Goal: Task Accomplishment & Management: Manage account settings

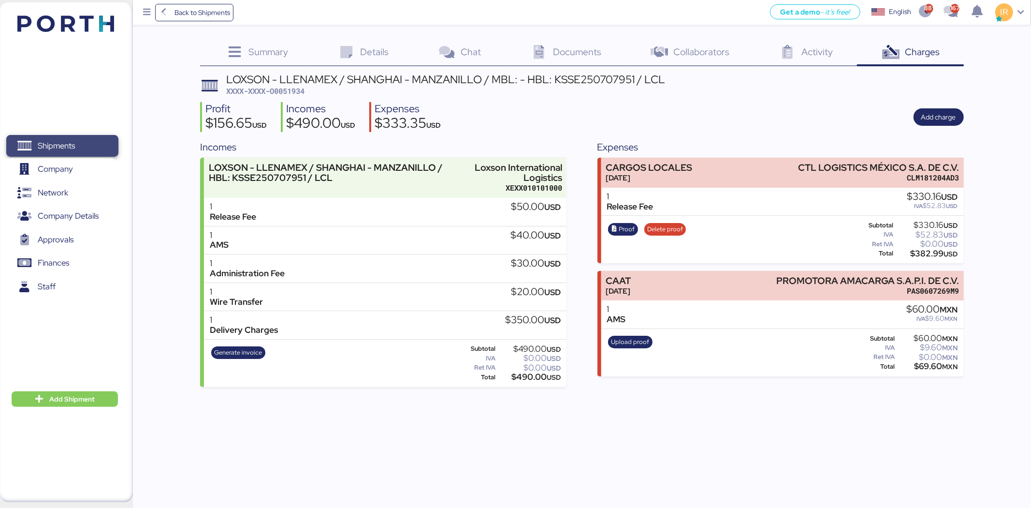
click at [88, 153] on span "Shipments" at bounding box center [62, 146] width 104 height 14
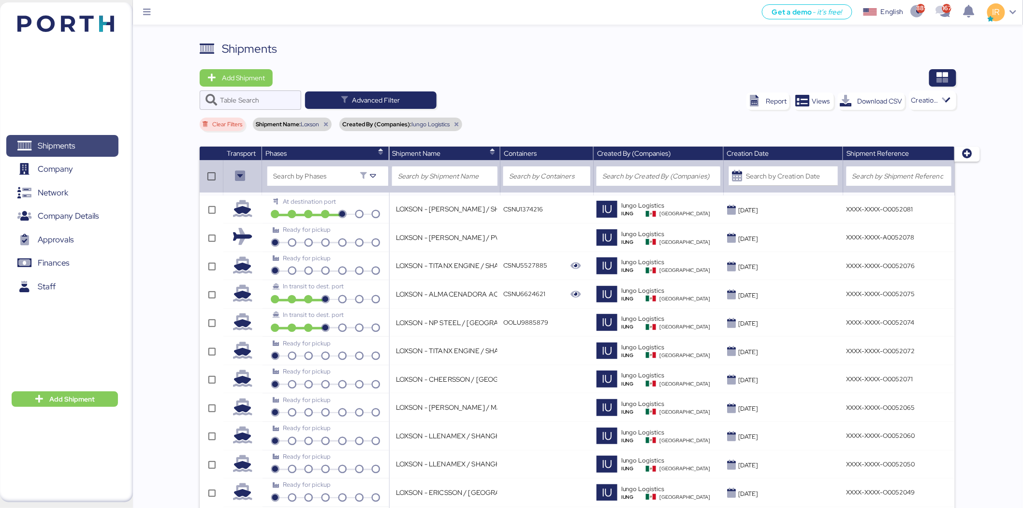
scroll to position [266, 0]
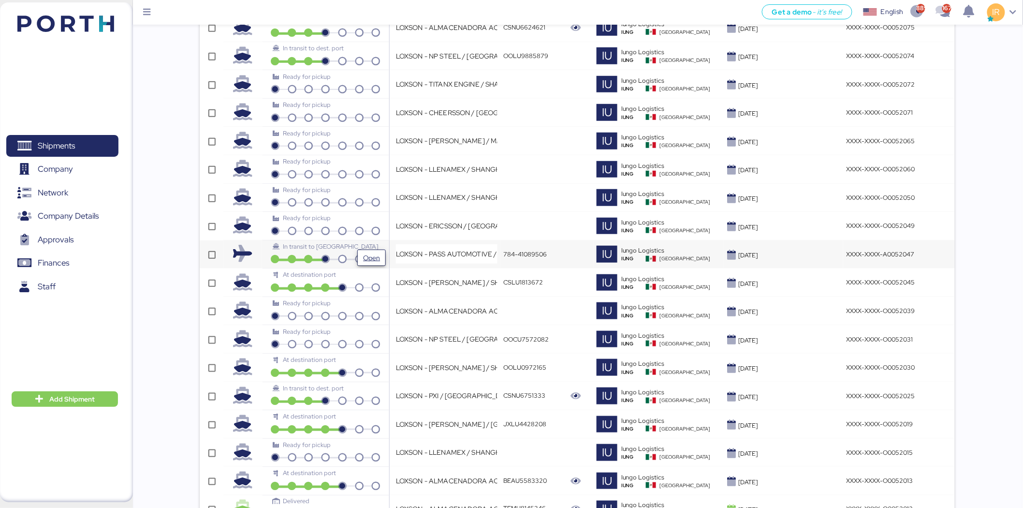
click at [381, 251] on span "Open" at bounding box center [371, 257] width 21 height 15
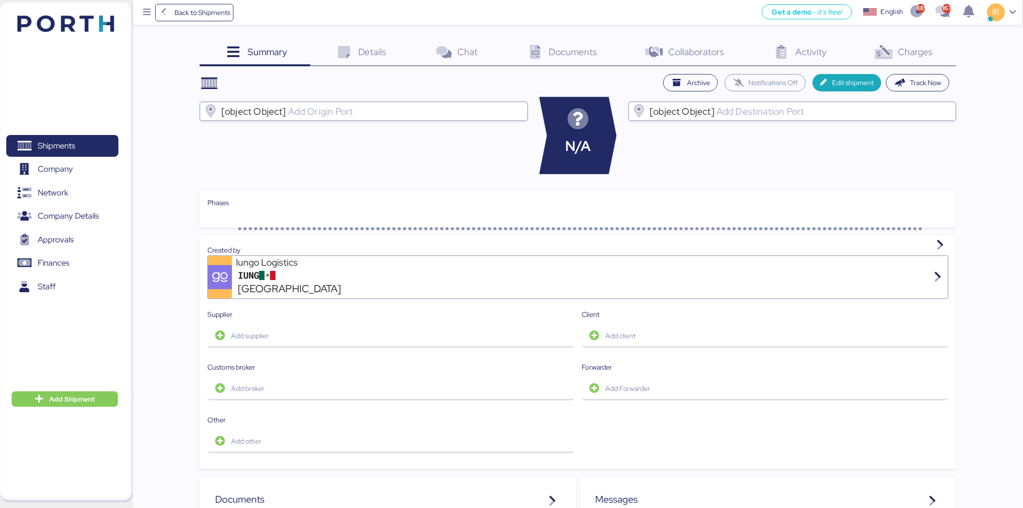
click at [679, 57] on icon at bounding box center [883, 52] width 21 height 14
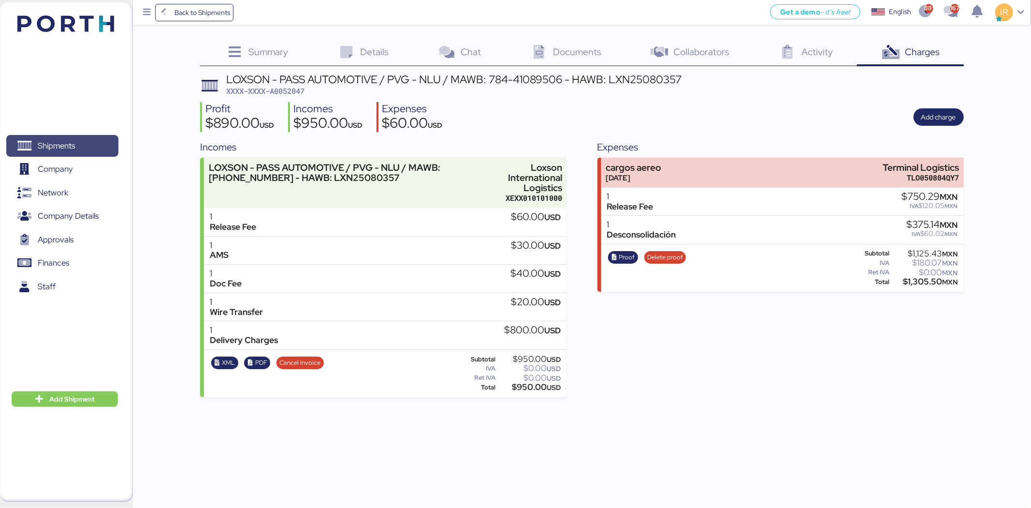
click at [60, 139] on span "Shipments" at bounding box center [56, 146] width 37 height 14
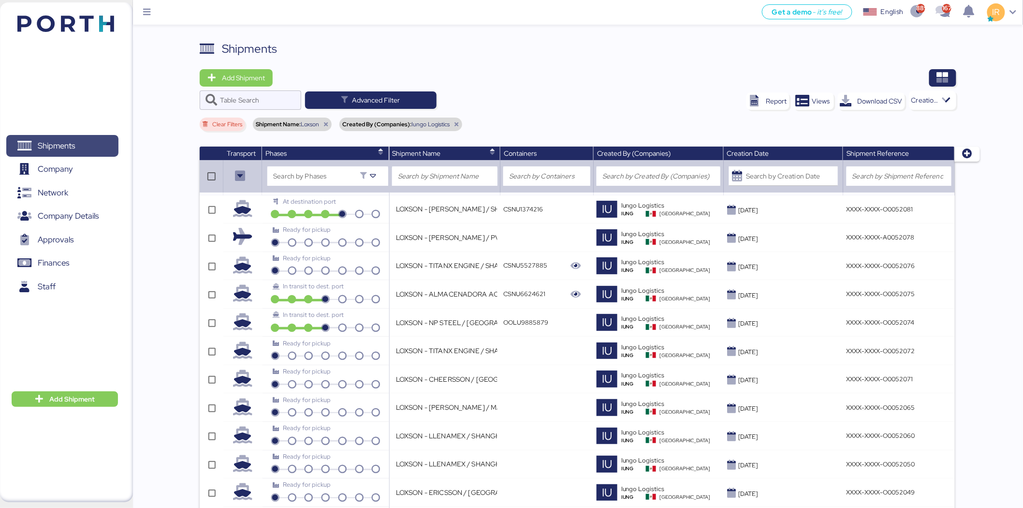
scroll to position [1060, 0]
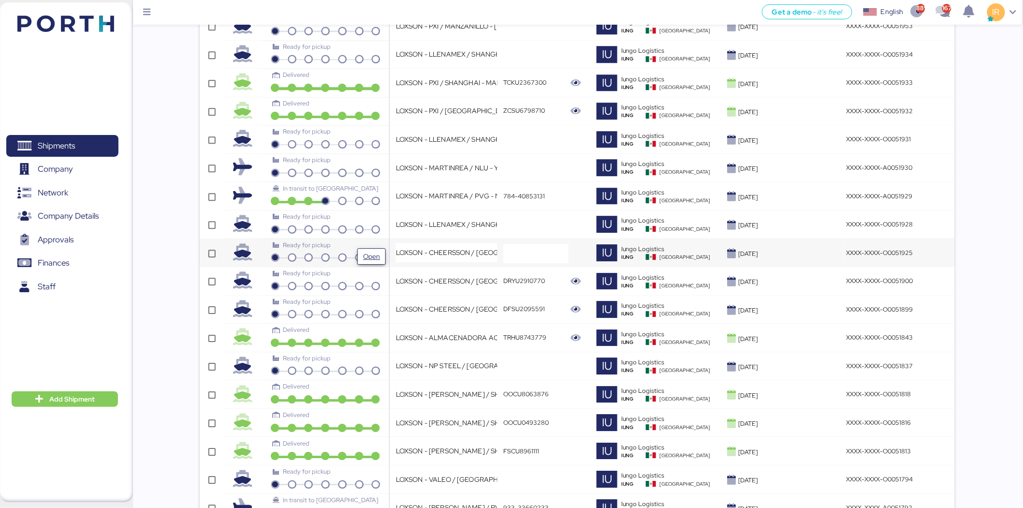
click at [382, 250] on span "Open" at bounding box center [371, 255] width 21 height 15
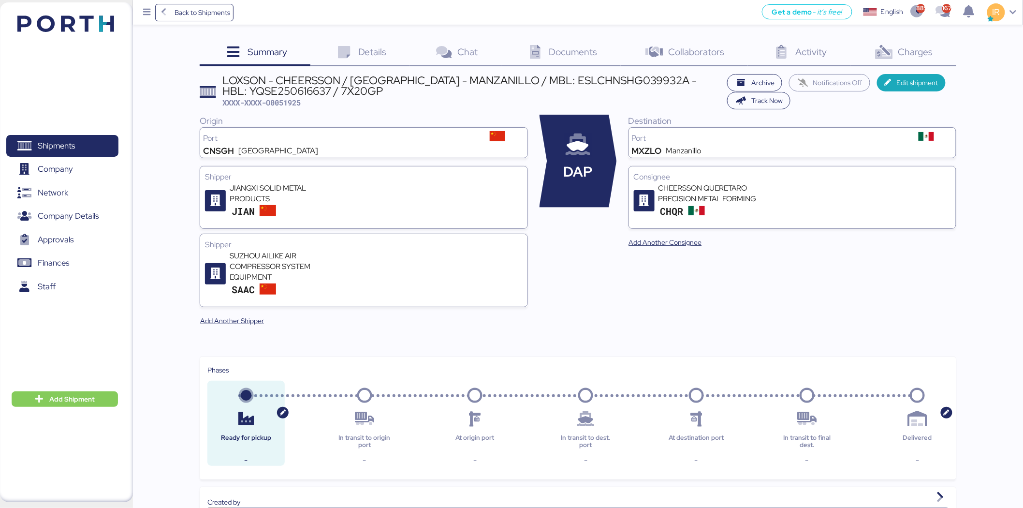
click at [679, 52] on span "Charges" at bounding box center [915, 51] width 35 height 13
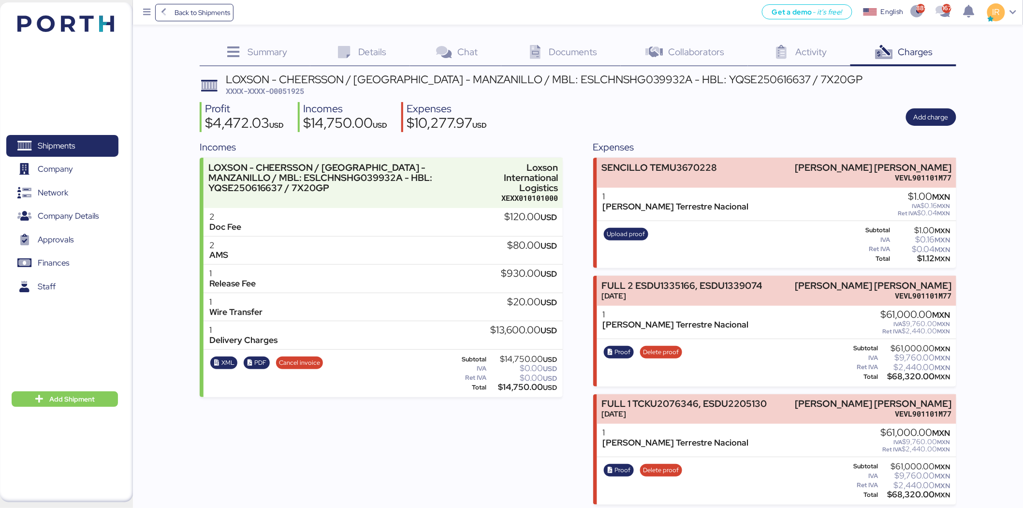
click at [288, 88] on span "XXXX-XXXX-O0051925" at bounding box center [265, 91] width 78 height 10
copy span "O0051925"
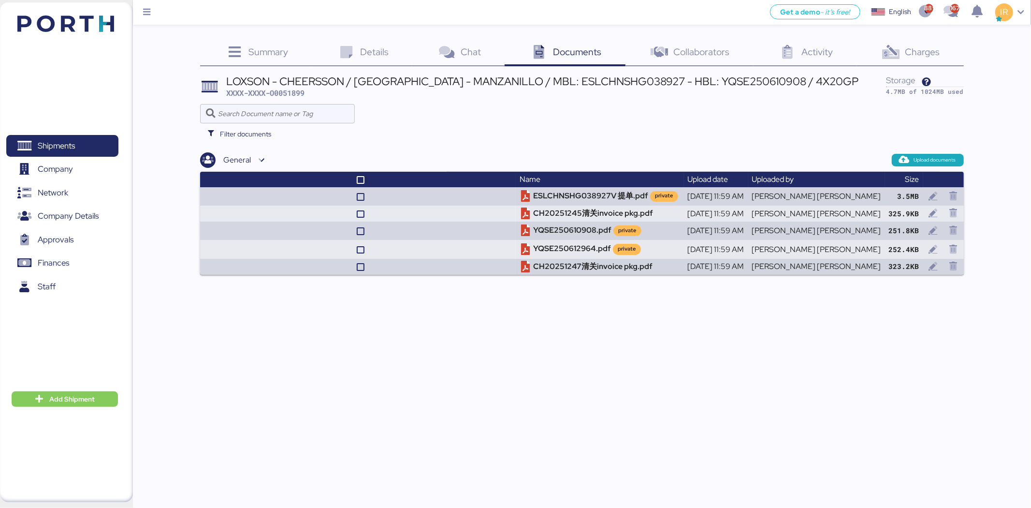
click at [928, 47] on span "Charges" at bounding box center [922, 51] width 35 height 13
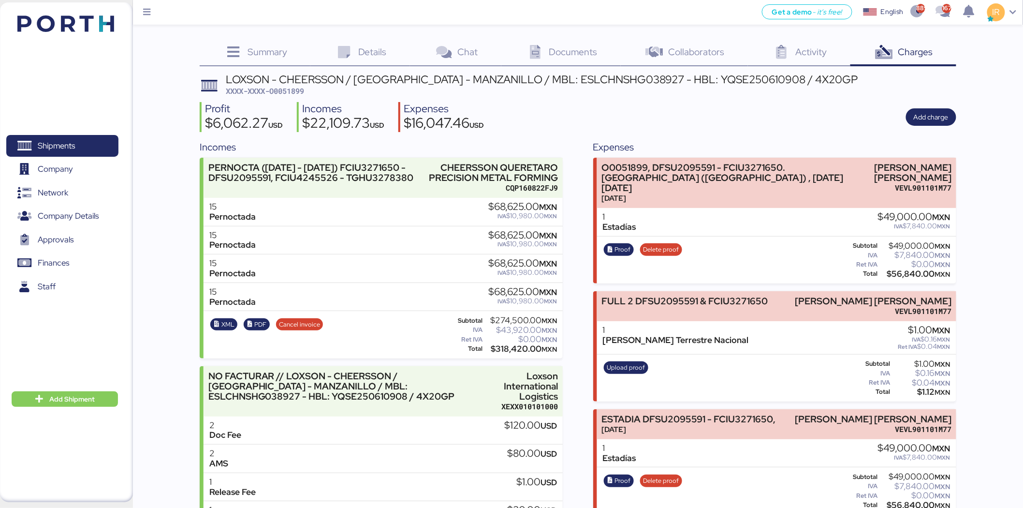
click at [290, 93] on span "XXXX-XXXX-O0051899" at bounding box center [265, 91] width 78 height 10
click at [349, 60] on div "Details 0" at bounding box center [360, 53] width 100 height 26
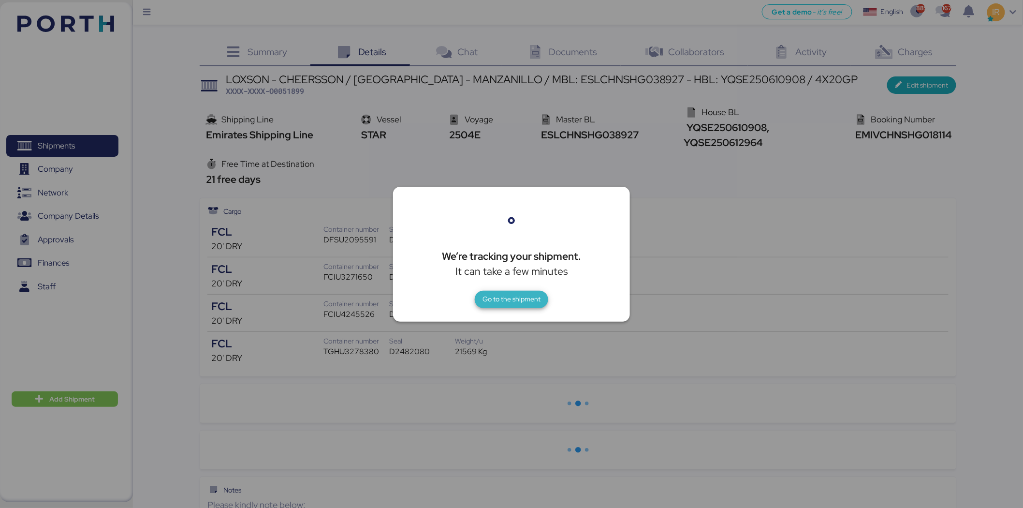
click at [510, 296] on span "Go to the shipment" at bounding box center [511, 299] width 58 height 12
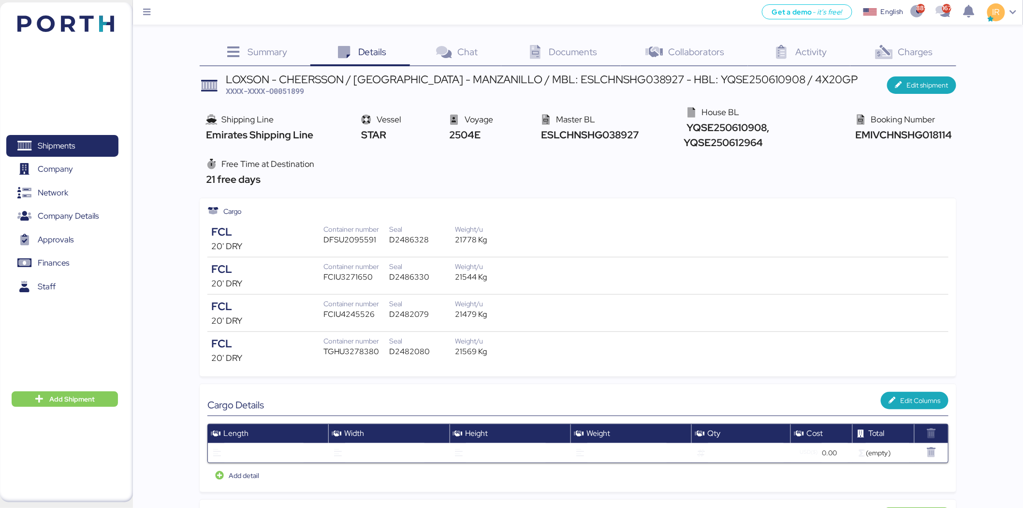
click at [556, 51] on span "Documents" at bounding box center [573, 51] width 48 height 13
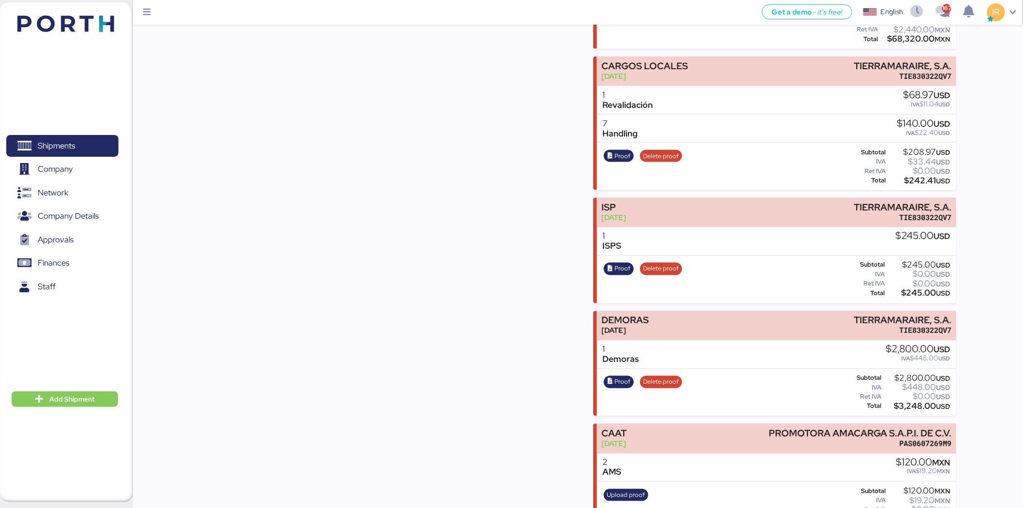
scroll to position [600, 0]
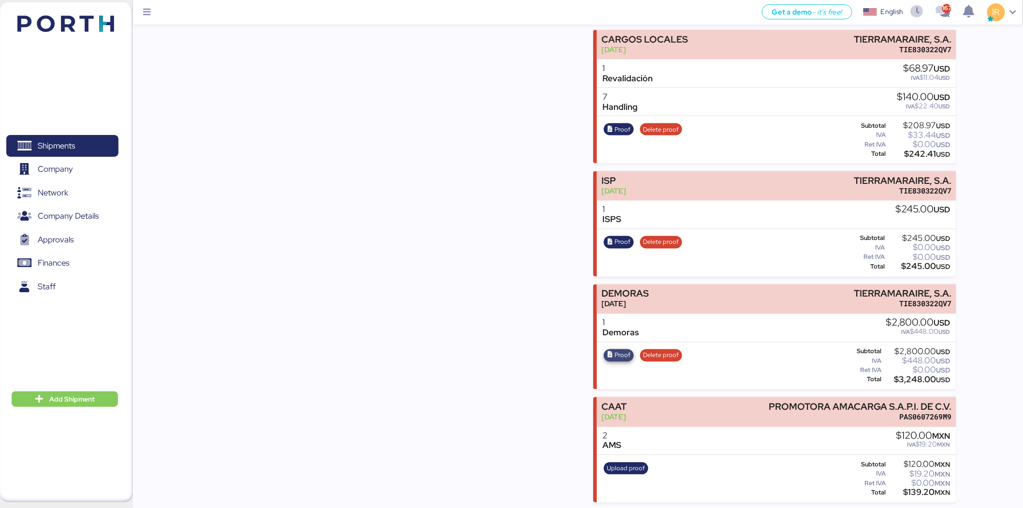
click at [613, 354] on span "Proof" at bounding box center [619, 355] width 24 height 11
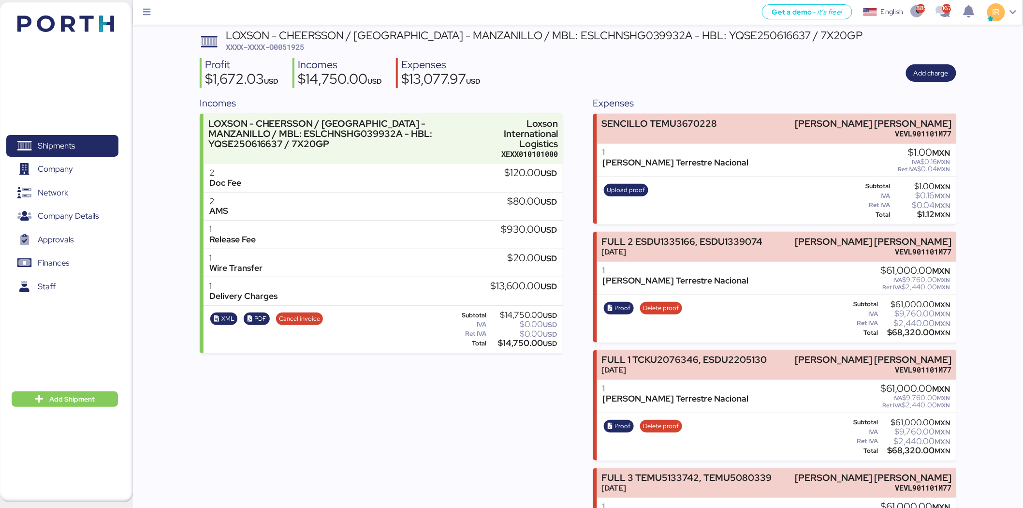
scroll to position [0, 0]
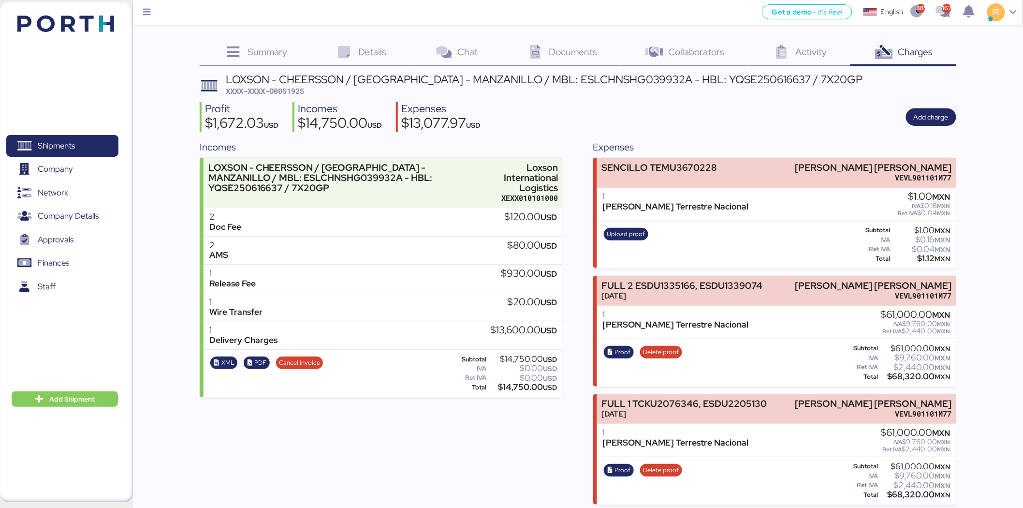
click at [290, 92] on span "XXXX-XXXX-O0051925" at bounding box center [265, 91] width 78 height 10
copy span "O0051925"
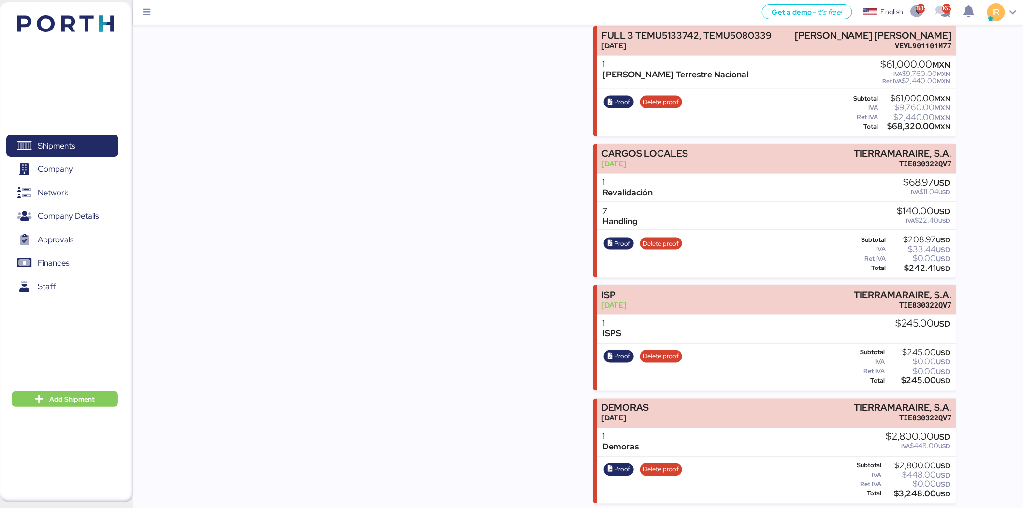
scroll to position [600, 0]
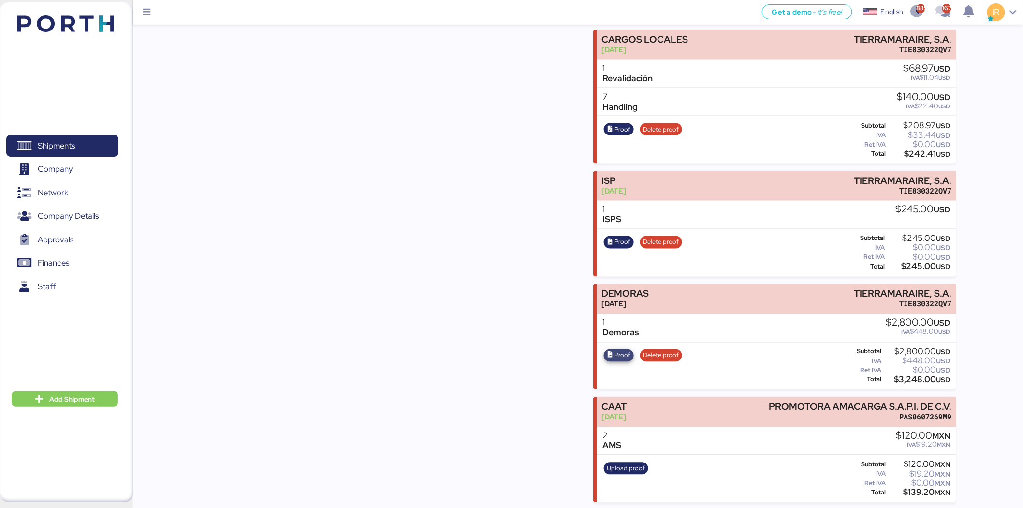
click at [606, 355] on span "Proof" at bounding box center [619, 355] width 30 height 13
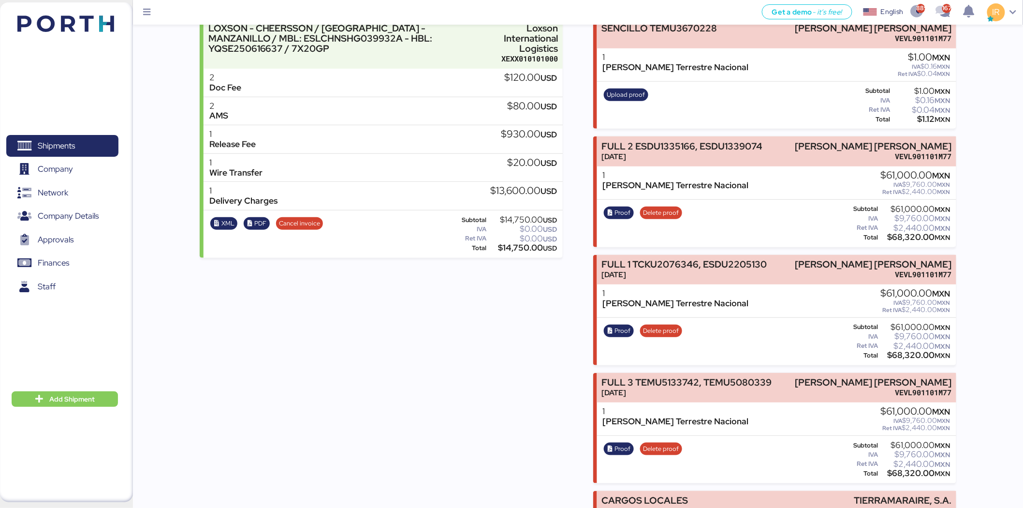
scroll to position [0, 0]
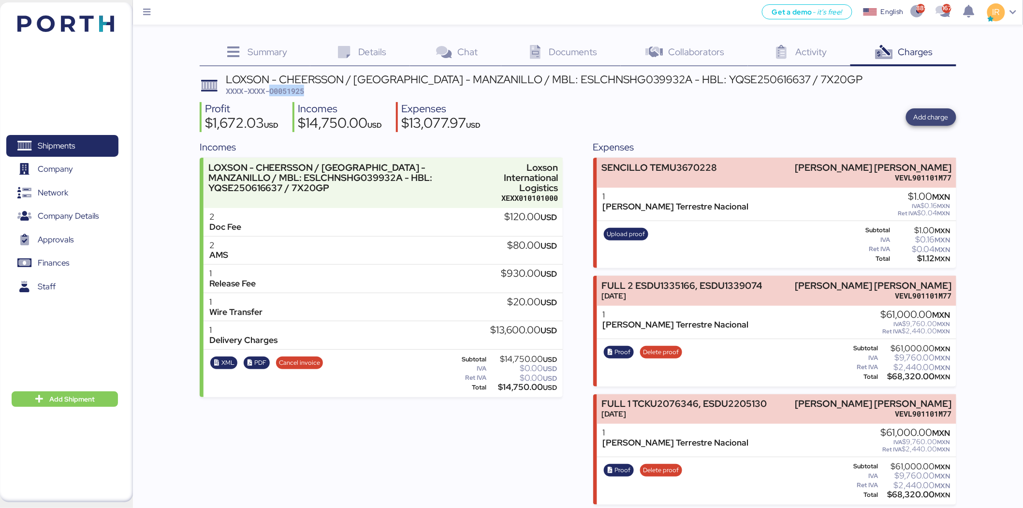
click at [911, 122] on span "Add charge" at bounding box center [931, 116] width 50 height 17
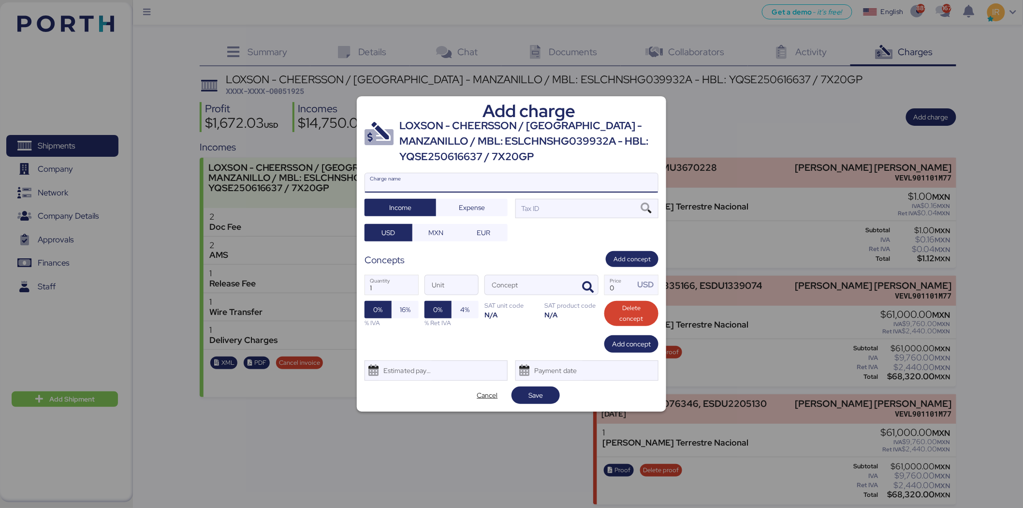
click at [452, 189] on input "Charge name" at bounding box center [511, 182] width 293 height 19
type input "DEMURRAGES"
click at [601, 203] on div "Tax ID" at bounding box center [586, 208] width 143 height 19
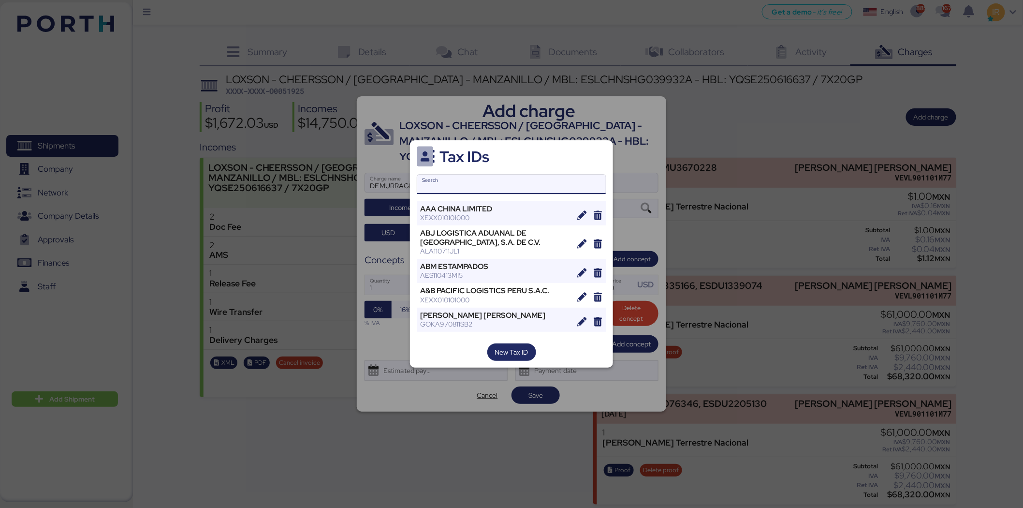
click at [490, 189] on input "Search" at bounding box center [511, 183] width 189 height 19
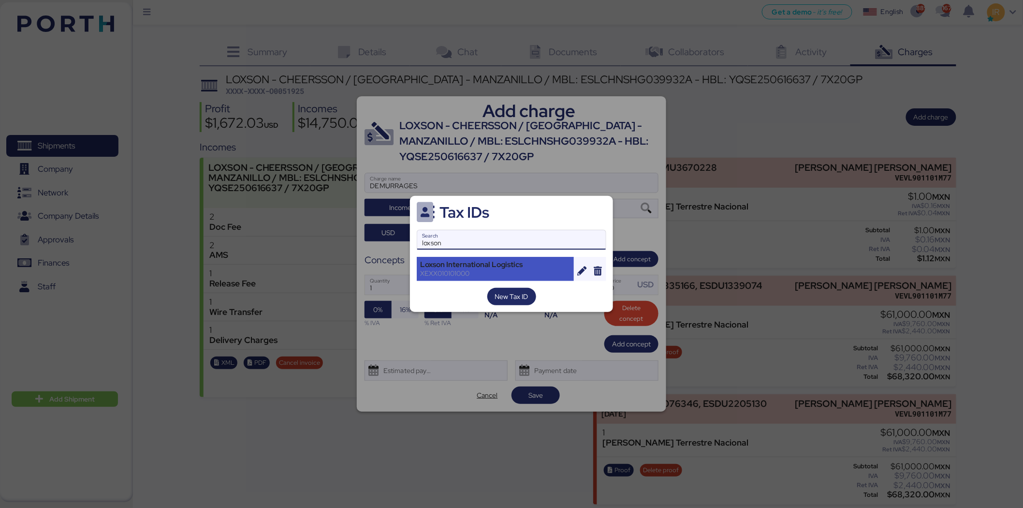
type input "loxson"
click at [479, 276] on div "XEXX010101000" at bounding box center [495, 273] width 150 height 9
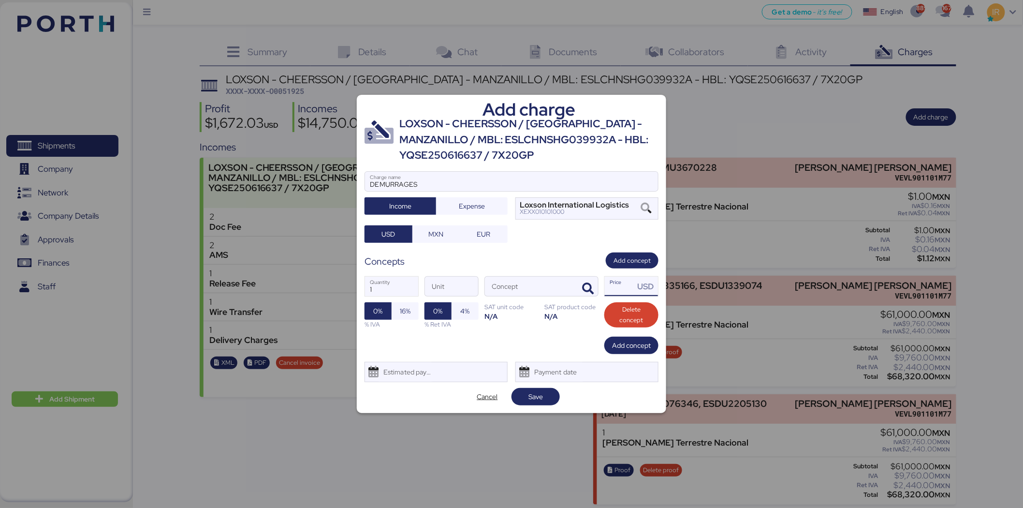
click at [612, 286] on input "Price USD" at bounding box center [620, 285] width 30 height 19
type input "2800"
click at [539, 400] on span "Save" at bounding box center [535, 397] width 15 height 12
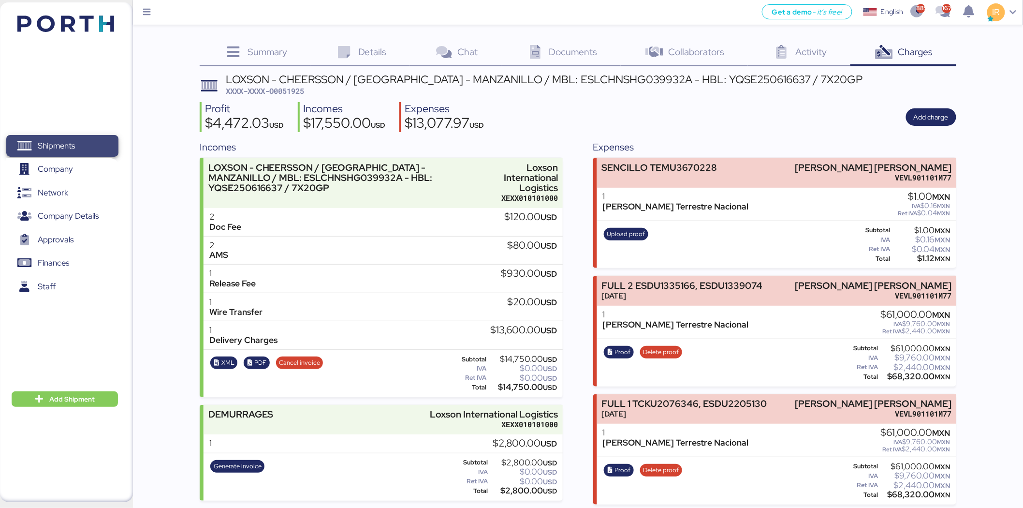
click at [92, 151] on span "Shipments" at bounding box center [62, 146] width 104 height 14
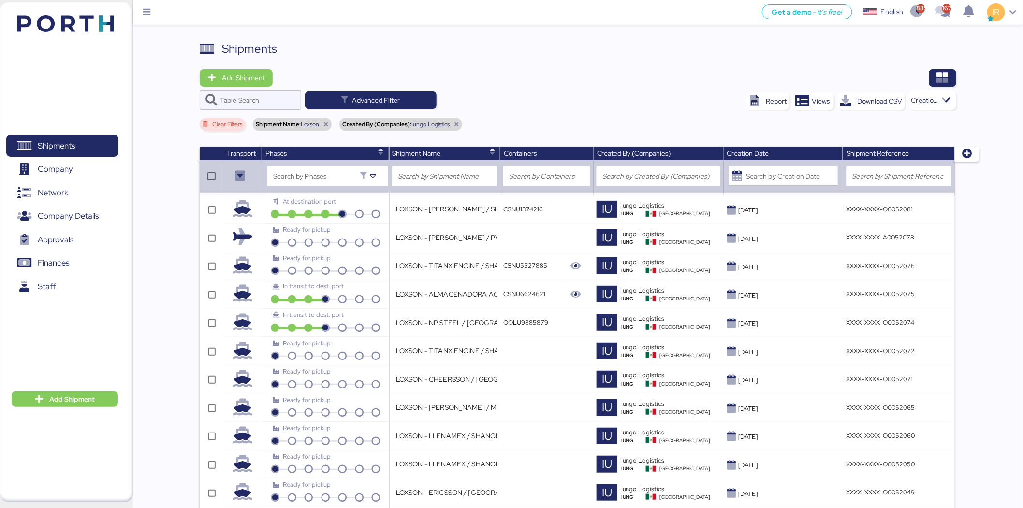
scroll to position [720, 0]
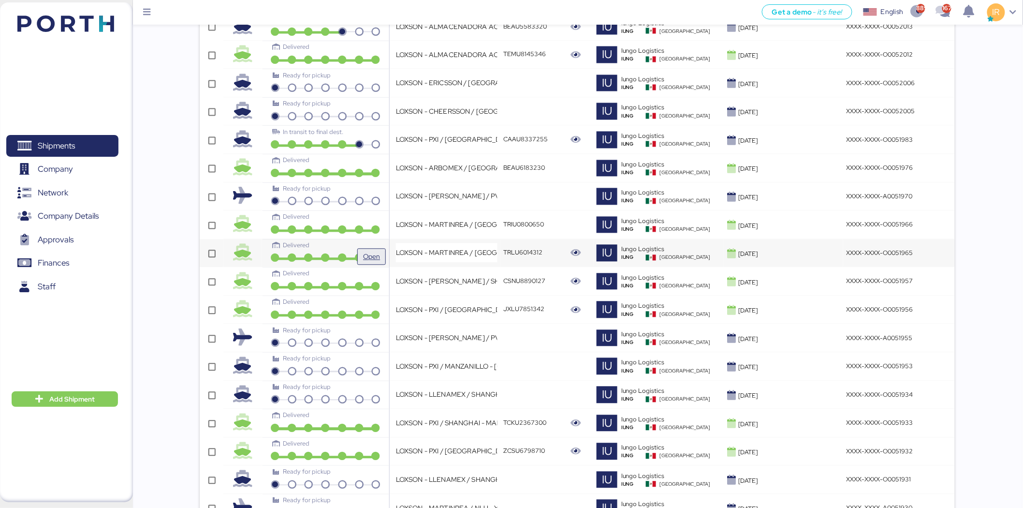
click at [365, 251] on span "Open" at bounding box center [371, 256] width 21 height 15
